Goal: Download file/media

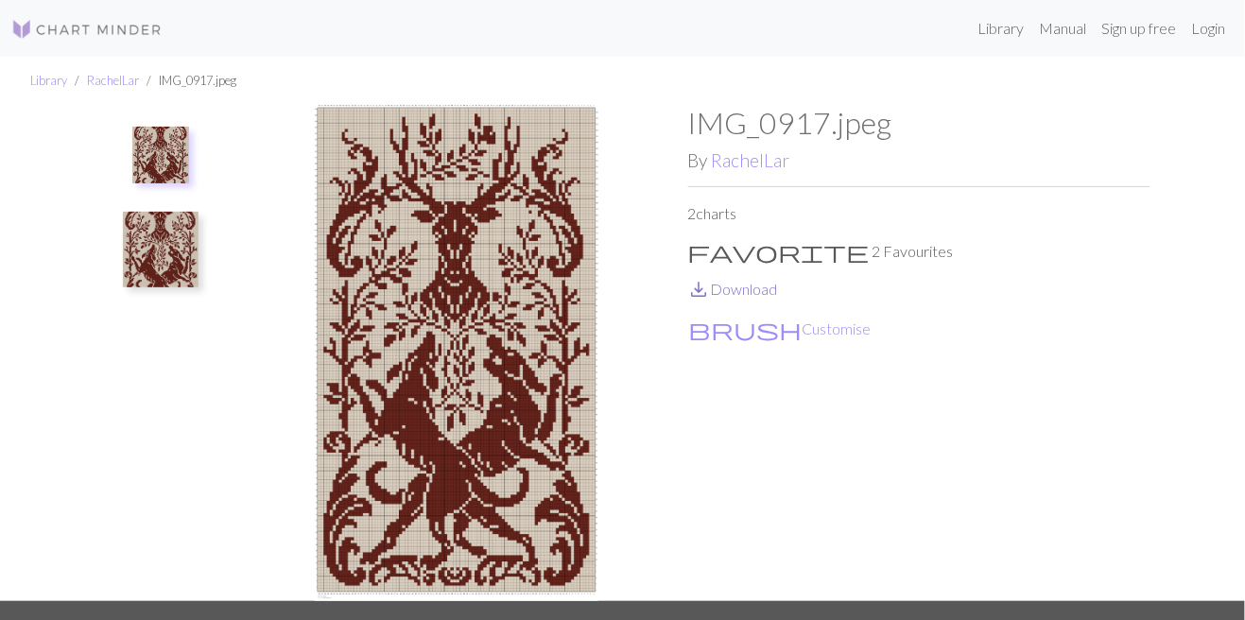
click at [748, 287] on link "save_alt Download" at bounding box center [733, 289] width 90 height 18
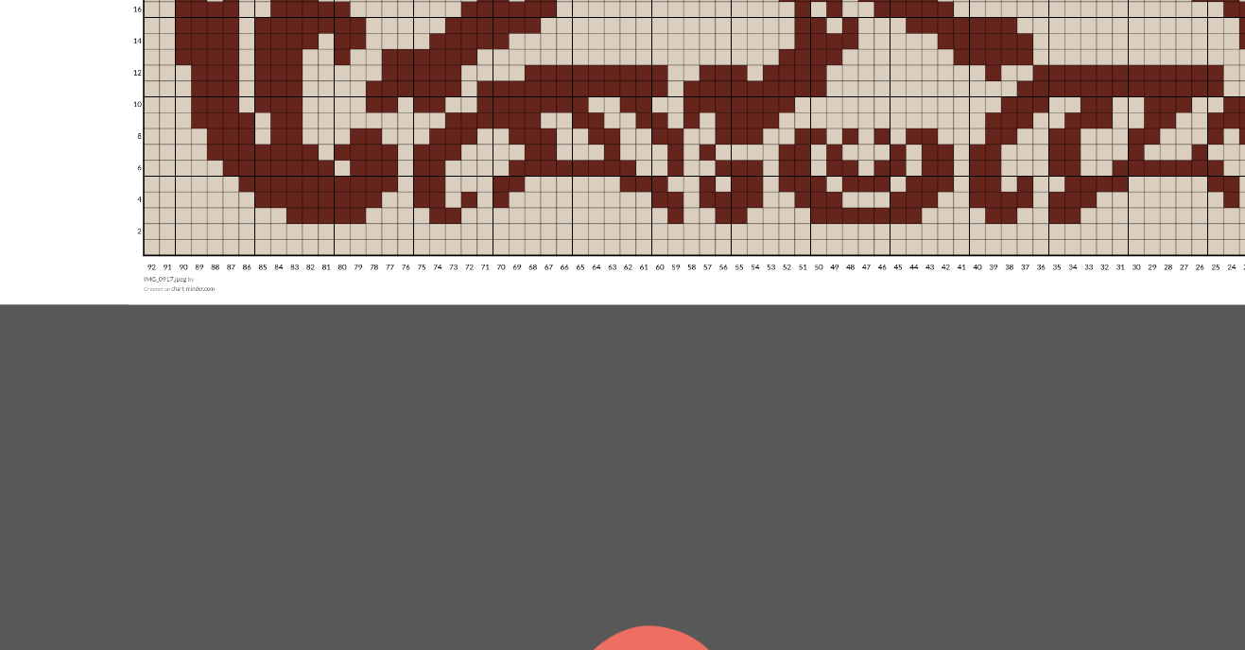
scroll to position [57, 0]
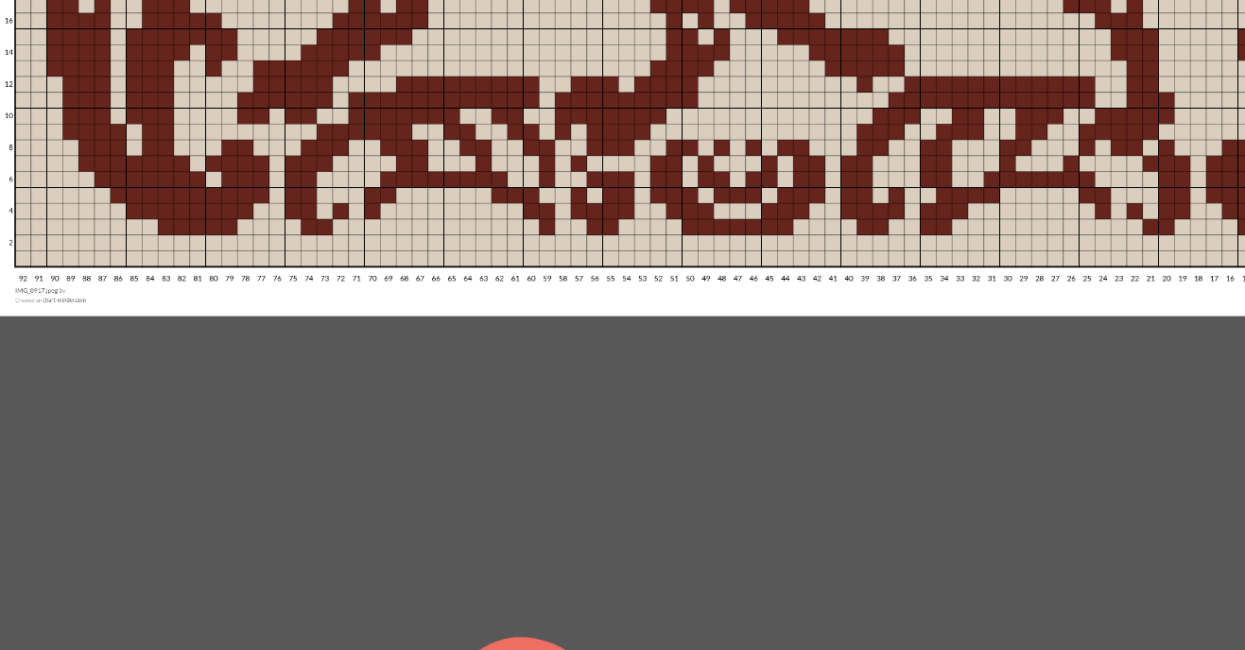
click at [514, 568] on img at bounding box center [457, 308] width 462 height 520
